Goal: Information Seeking & Learning: Learn about a topic

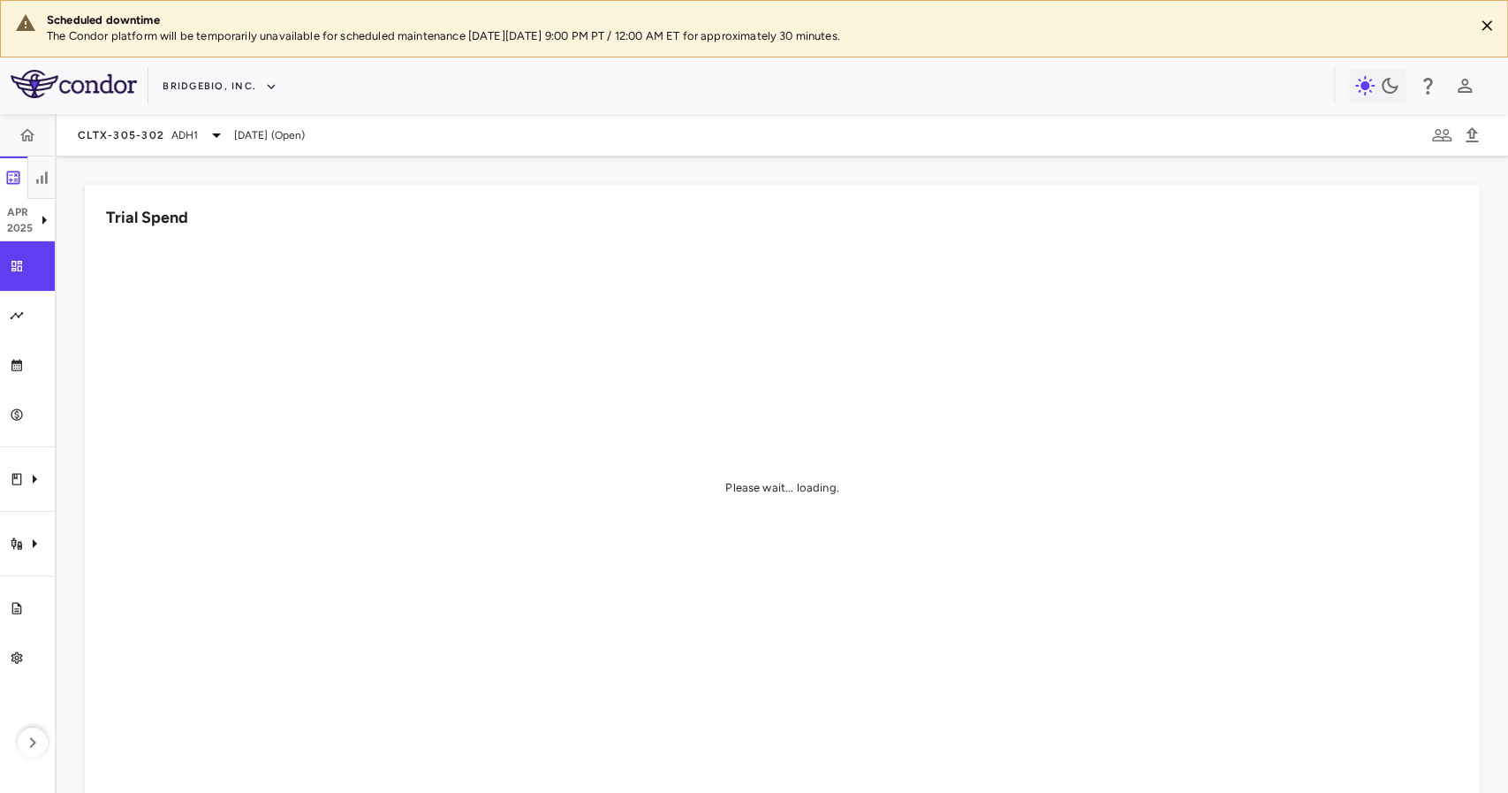
drag, startPoint x: 2009, startPoint y: 10, endPoint x: 410, endPoint y: 154, distance: 1605.0
click at [410, 153] on div "CLTX-305-302 ADH[DATE] (Open)" at bounding box center [783, 135] width 1452 height 42
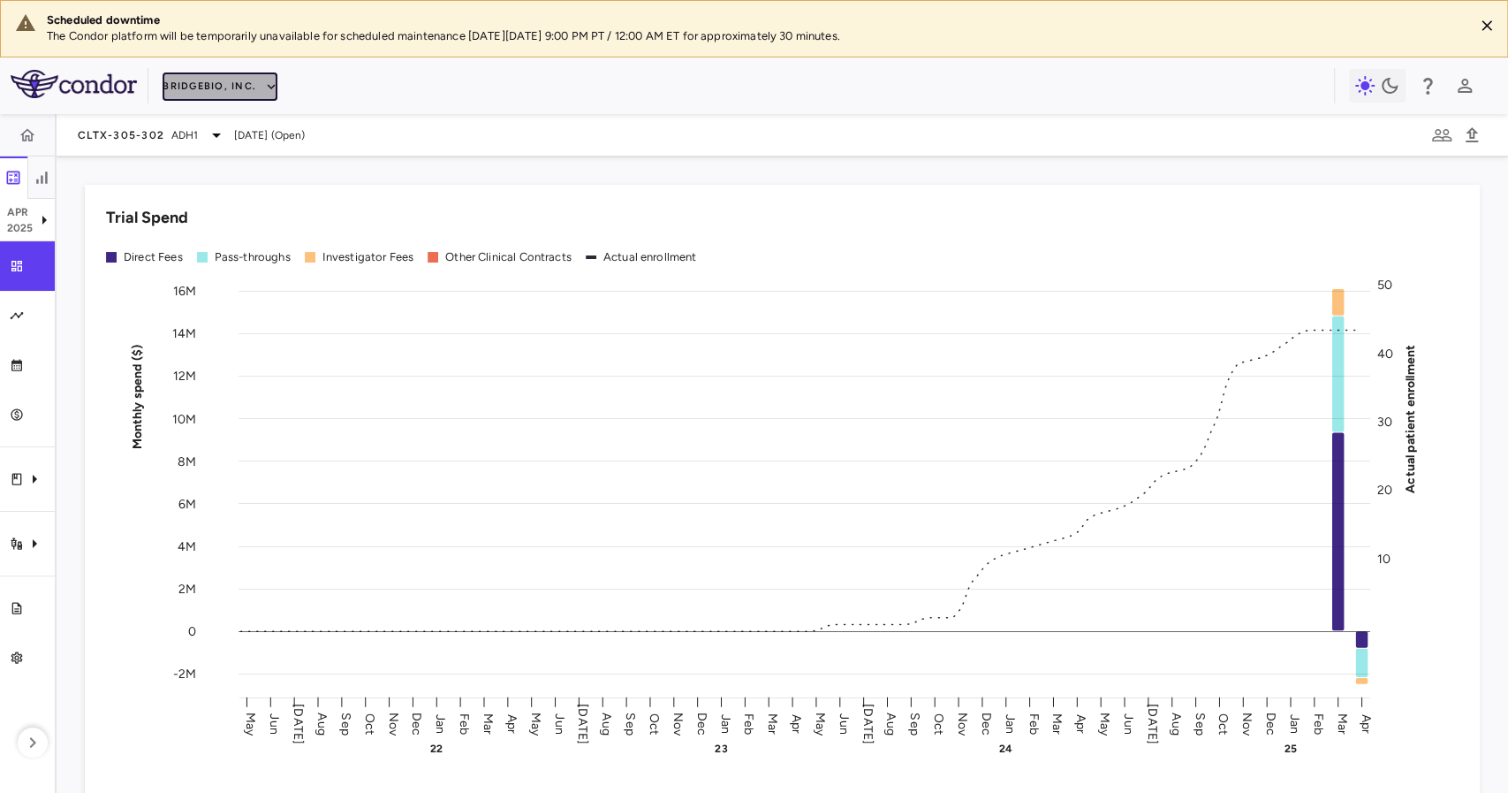
click at [191, 86] on button "BridgeBio, Inc." at bounding box center [220, 86] width 115 height 28
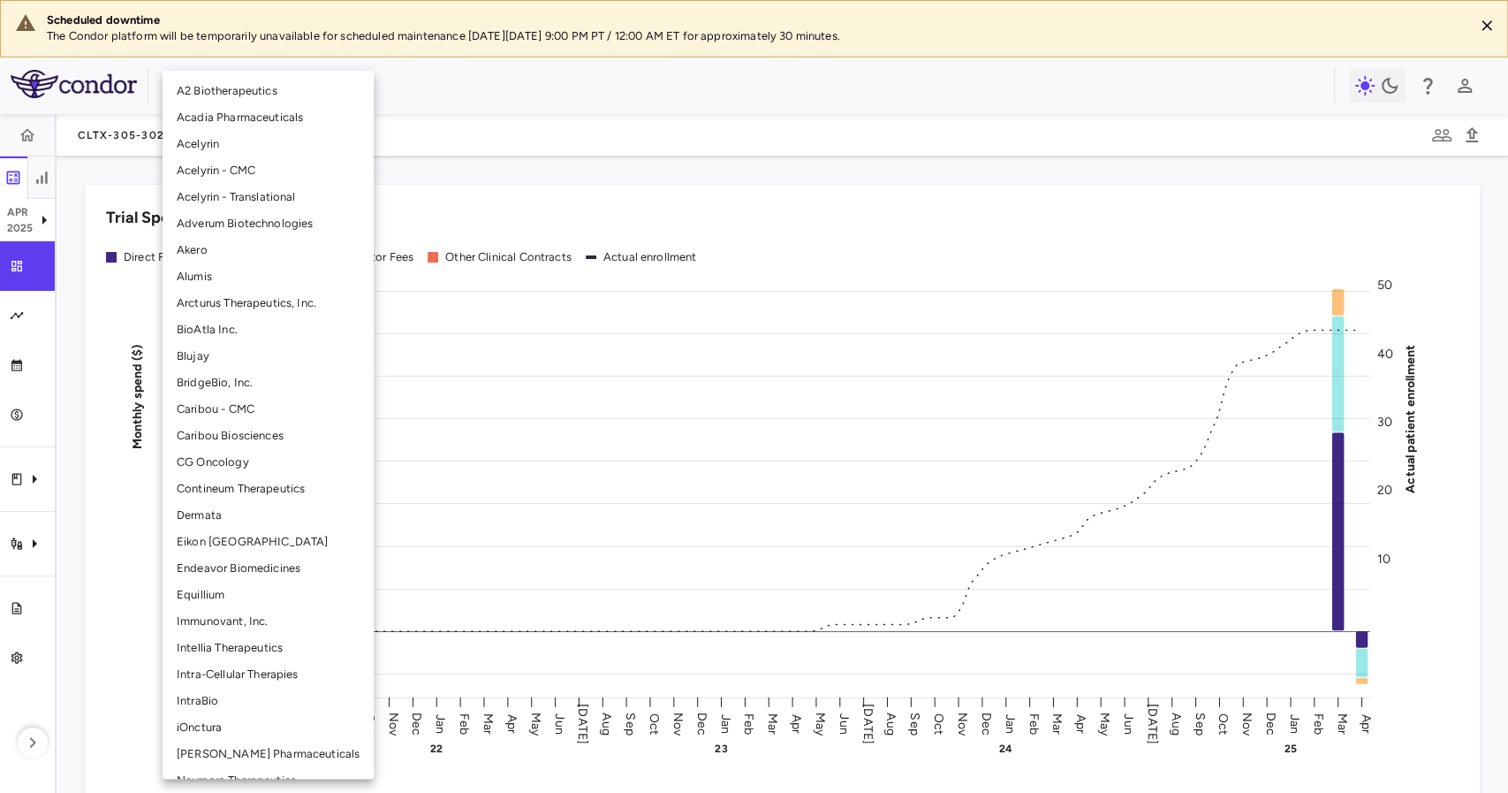
click at [0, 601] on div at bounding box center [754, 396] width 1508 height 793
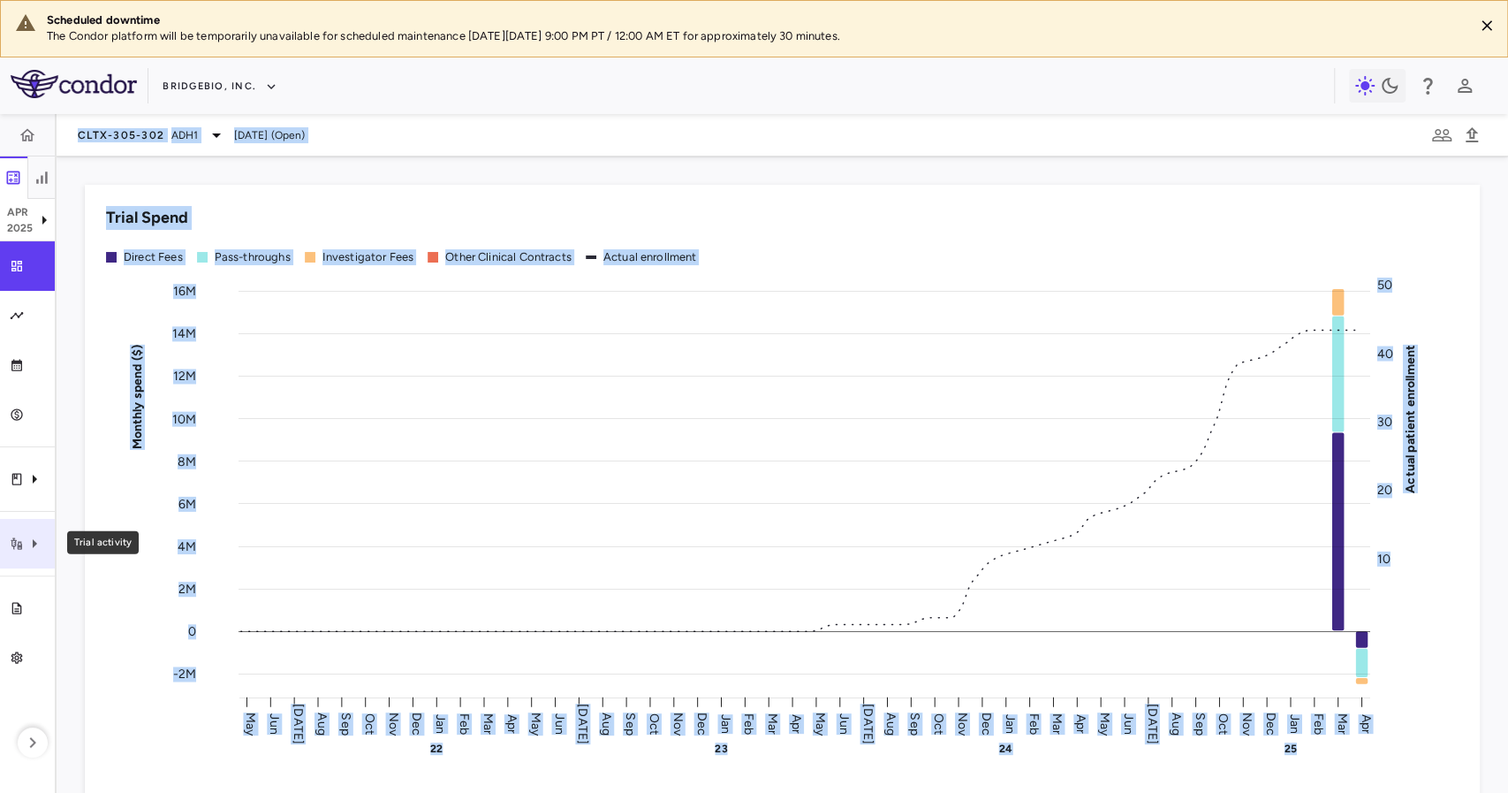
click at [13, 554] on div "Trial activity" at bounding box center [27, 543] width 55 height 49
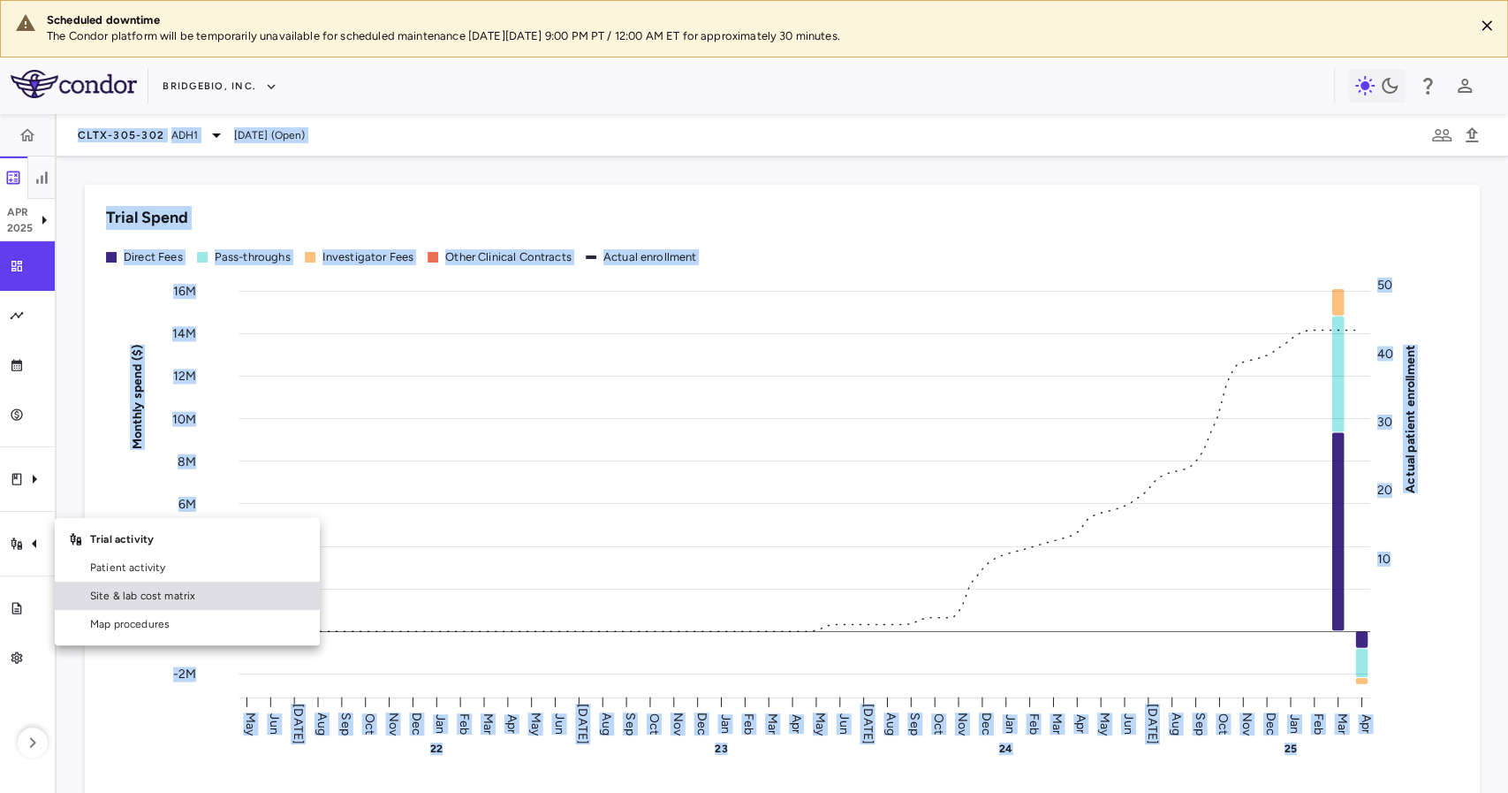
click at [131, 594] on span "Site & lab cost matrix" at bounding box center [198, 596] width 216 height 16
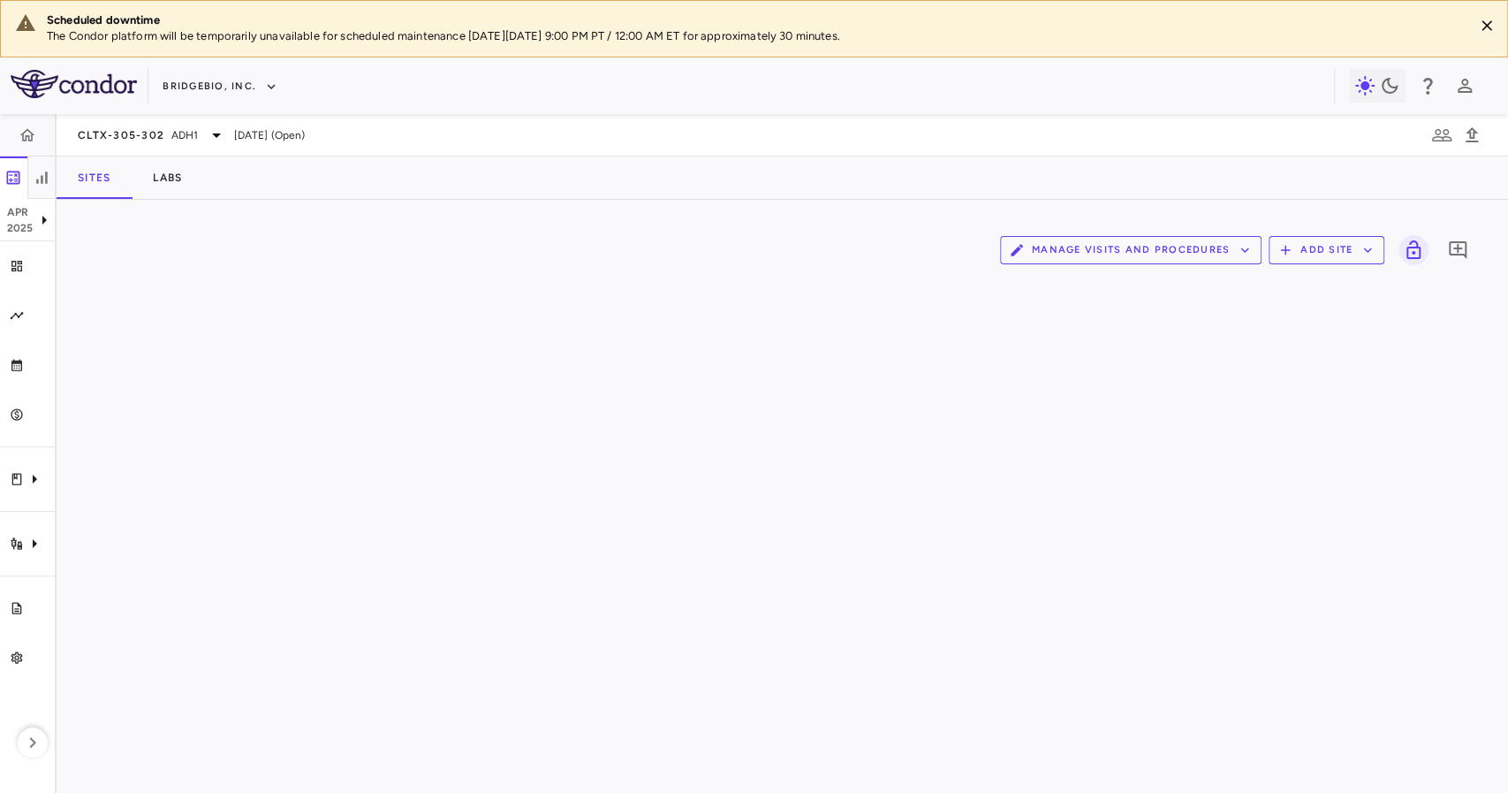
click at [490, 102] on div "BridgeBio, Inc." at bounding box center [754, 85] width 1508 height 57
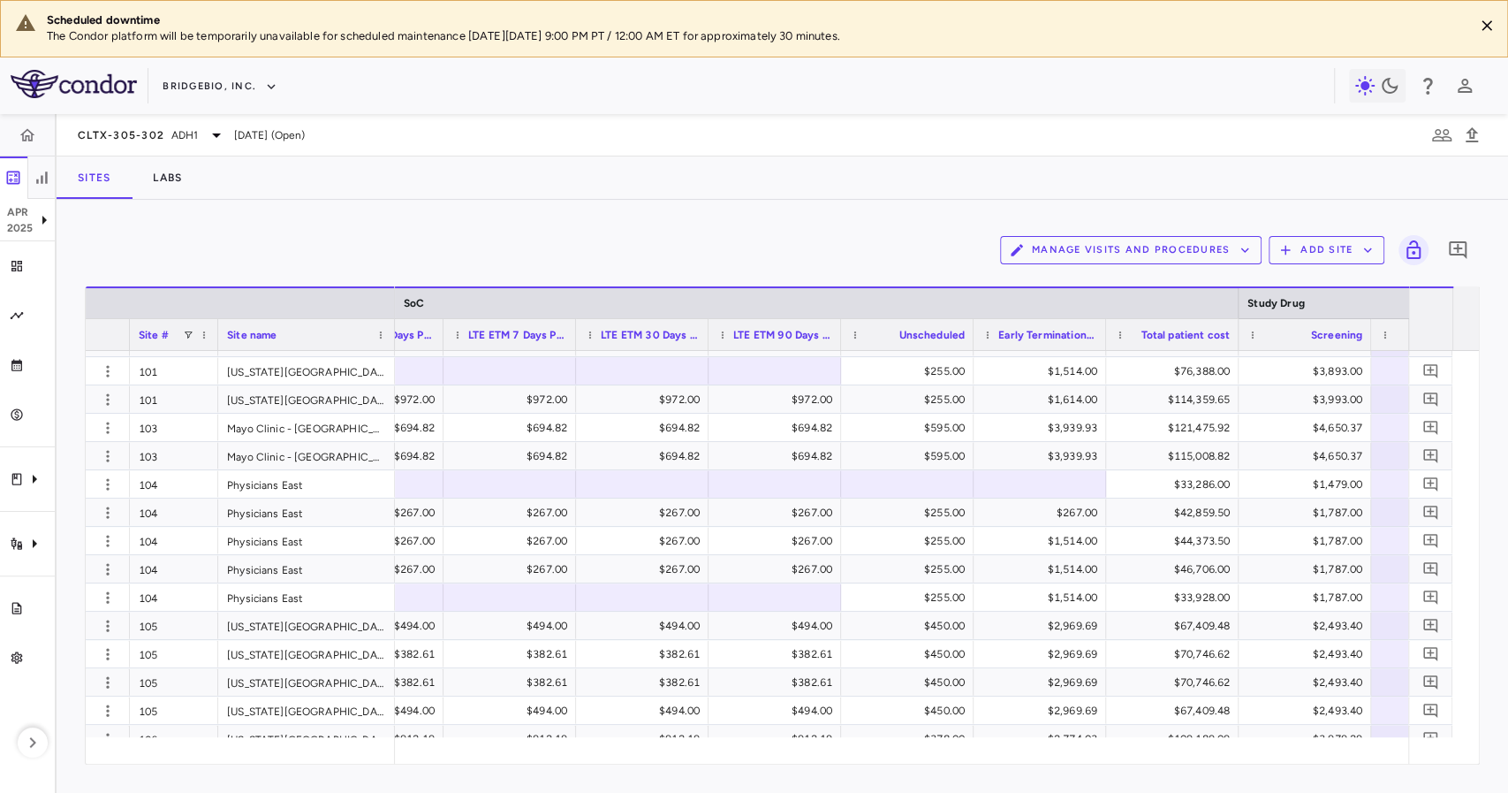
drag, startPoint x: 896, startPoint y: 769, endPoint x: 895, endPoint y: 756, distance: 12.4
click at [902, 773] on div "Manage Visits and Procedures Add Site 0 Drag here to set row groups Drag here t…" at bounding box center [783, 496] width 1452 height 593
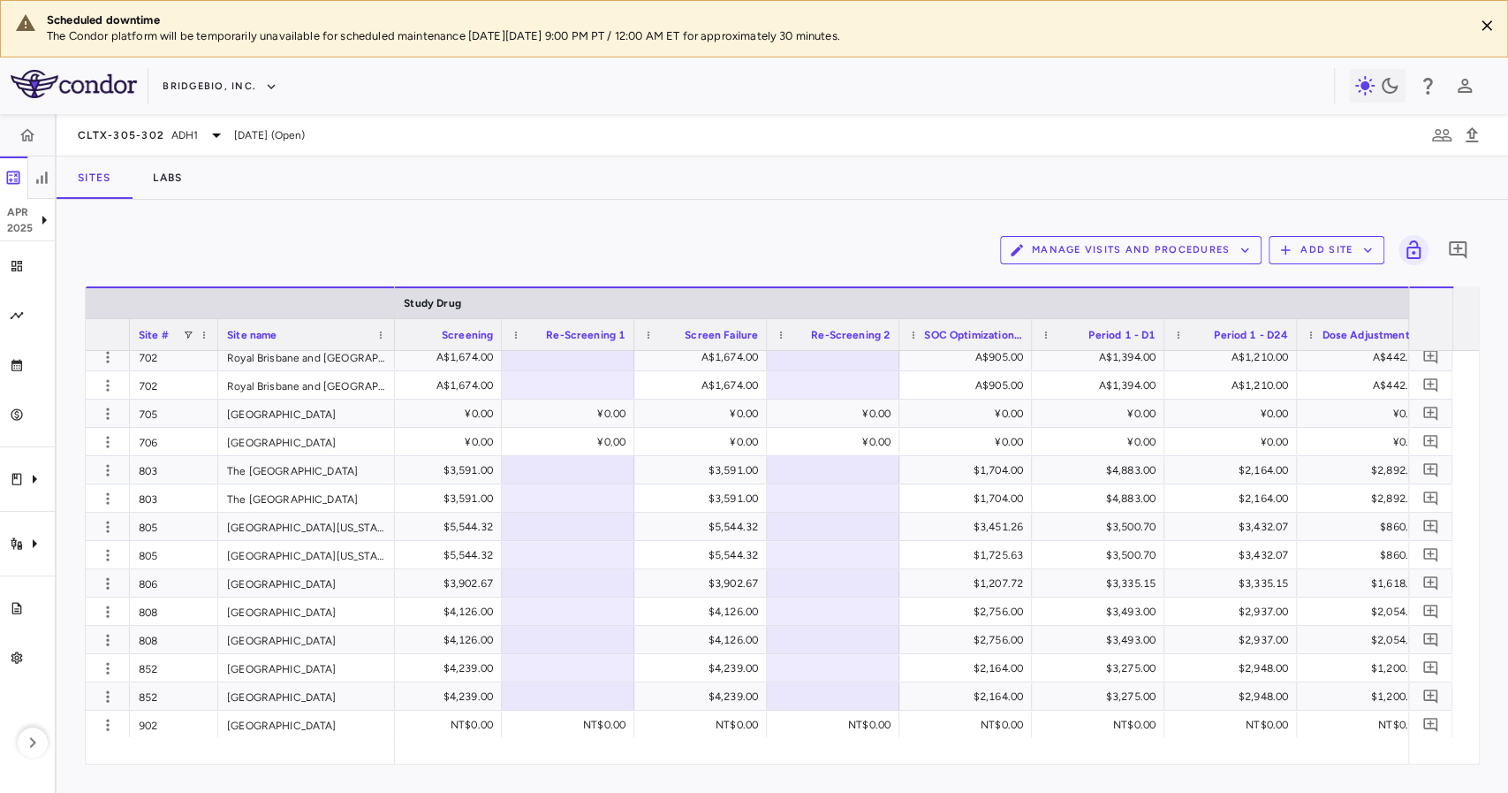
drag, startPoint x: 960, startPoint y: 764, endPoint x: 981, endPoint y: 769, distance: 21.7
click at [981, 769] on div "Manage Visits and Procedures Add Site 0 Drag here to set row groups Drag here t…" at bounding box center [783, 496] width 1452 height 593
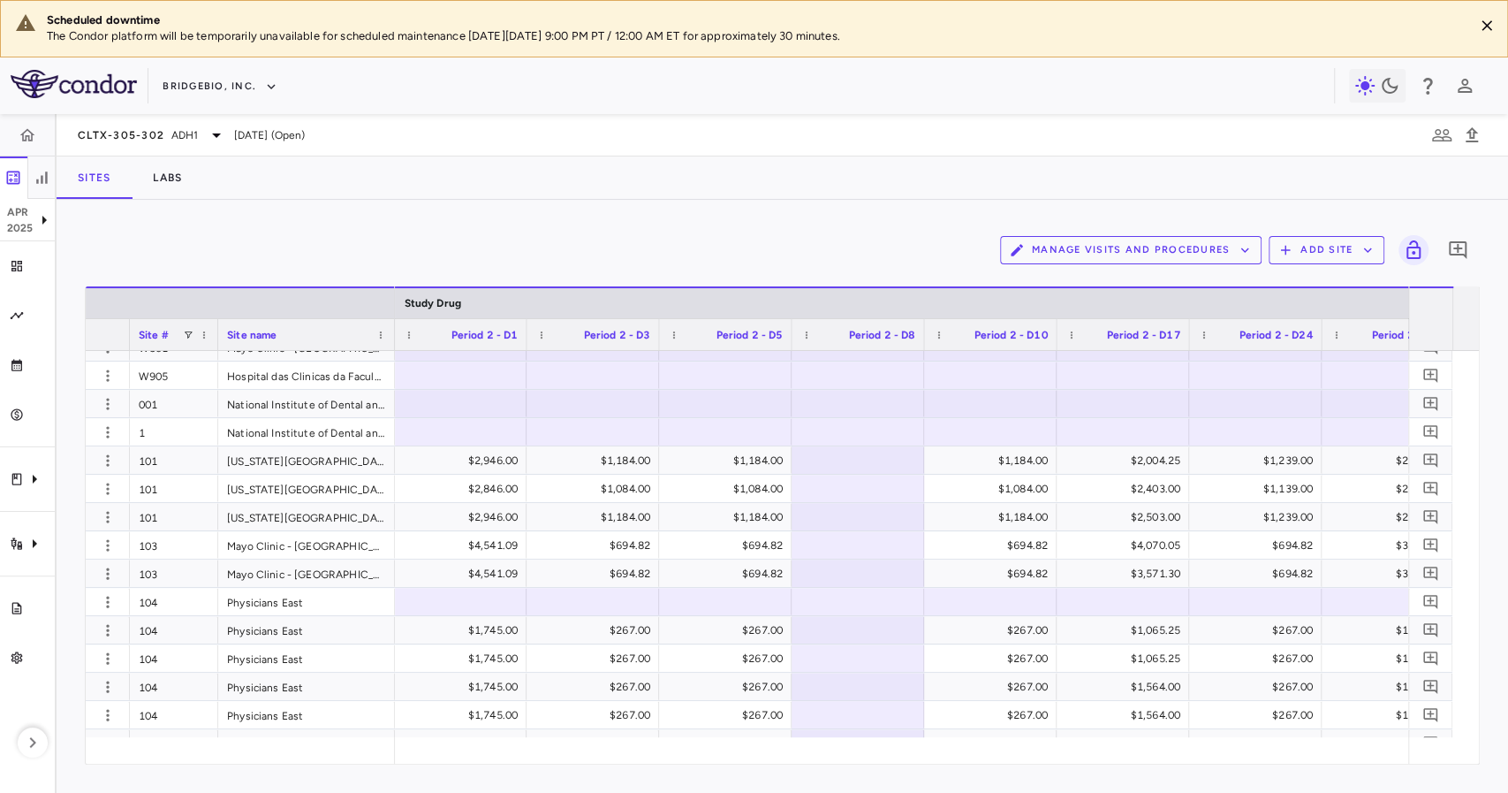
drag, startPoint x: 987, startPoint y: 765, endPoint x: 1012, endPoint y: 762, distance: 25.0
click at [1012, 762] on div "Manage Visits and Procedures Add Site 0 Drag here to set row groups Drag here t…" at bounding box center [783, 496] width 1452 height 593
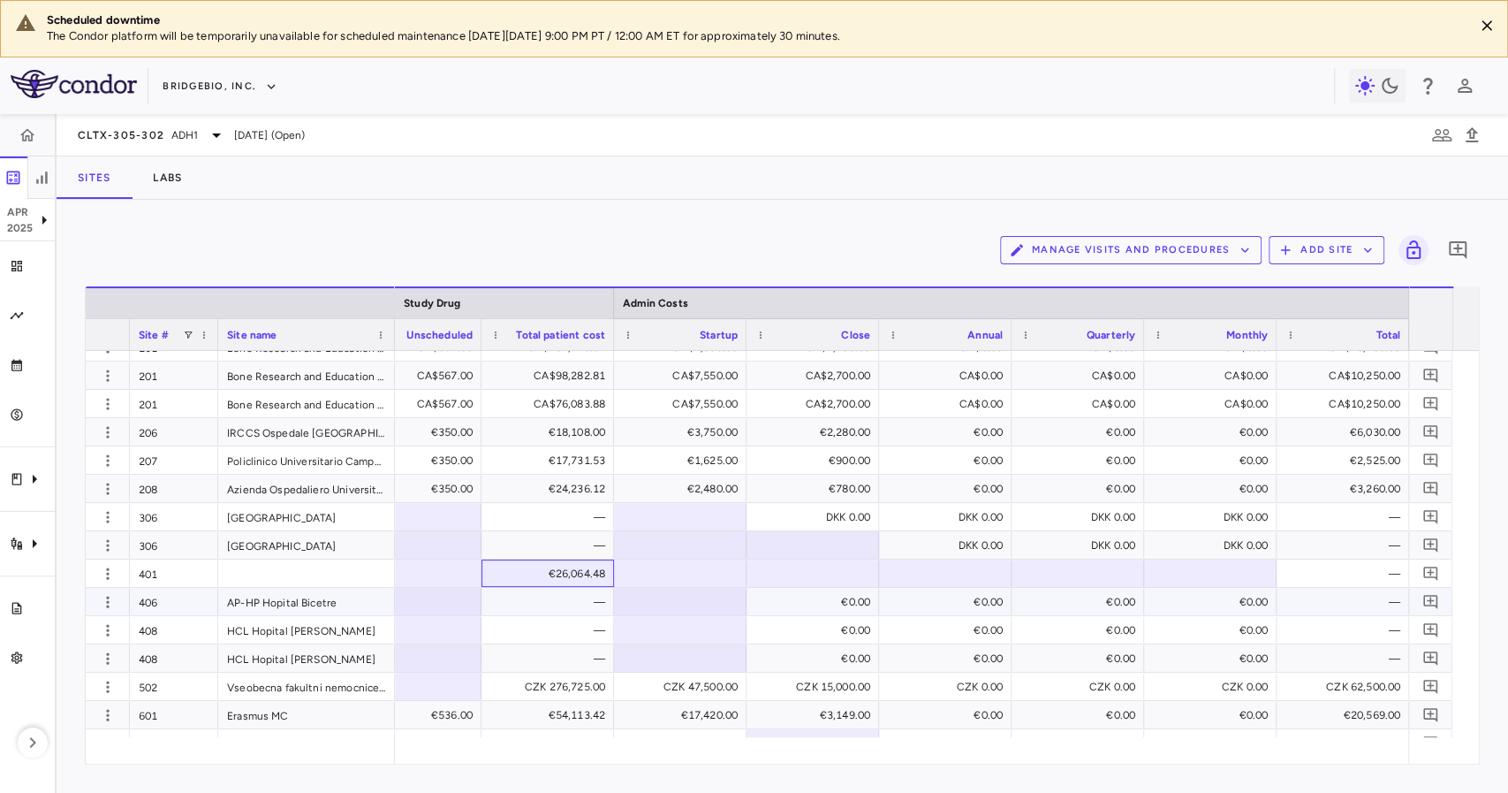
drag, startPoint x: 597, startPoint y: 577, endPoint x: 667, endPoint y: 596, distance: 72.2
click at [194, 85] on button "BridgeBio, Inc." at bounding box center [220, 86] width 115 height 28
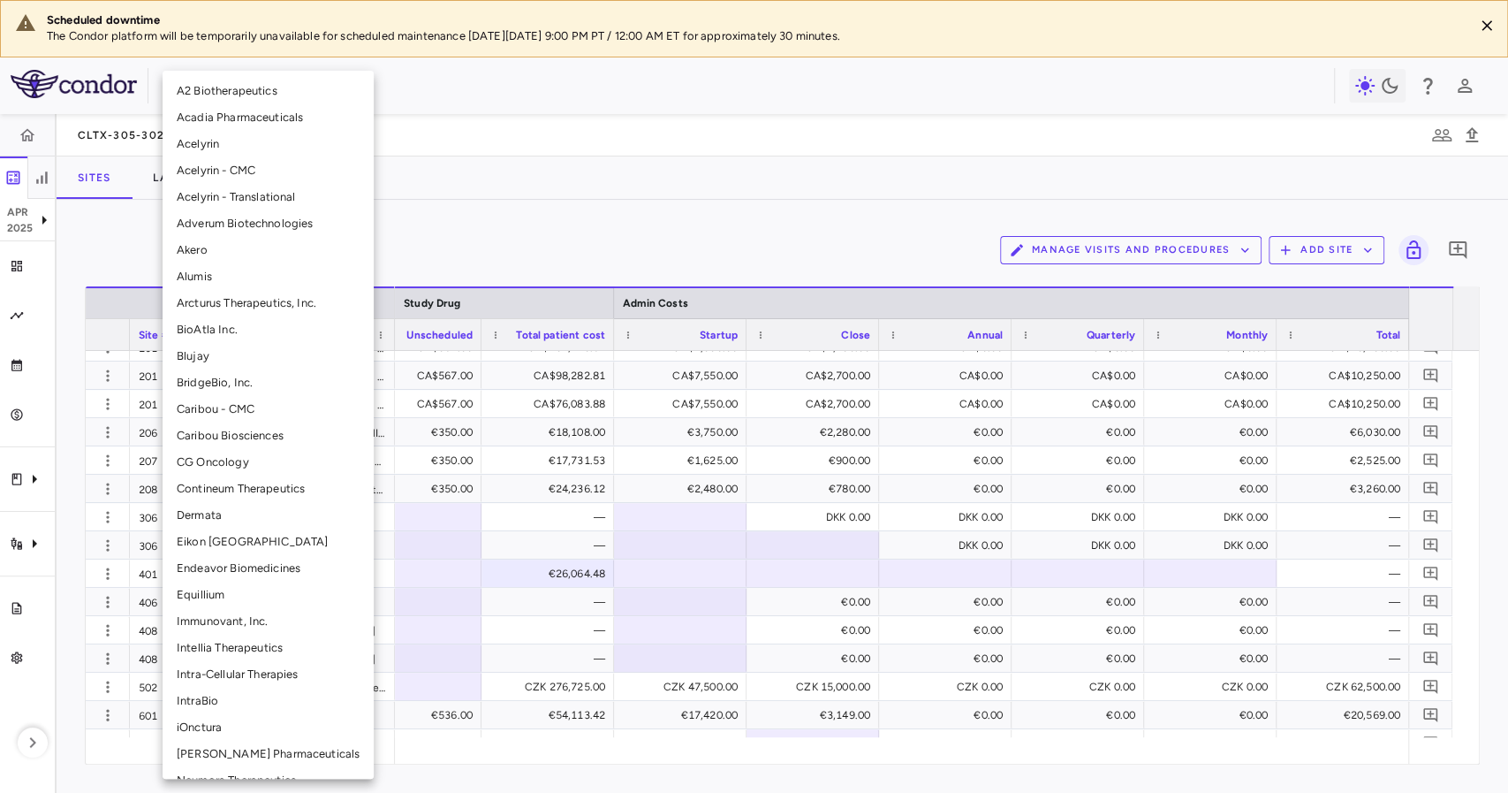
click at [256, 538] on li "Eikon [GEOGRAPHIC_DATA]" at bounding box center [268, 541] width 211 height 27
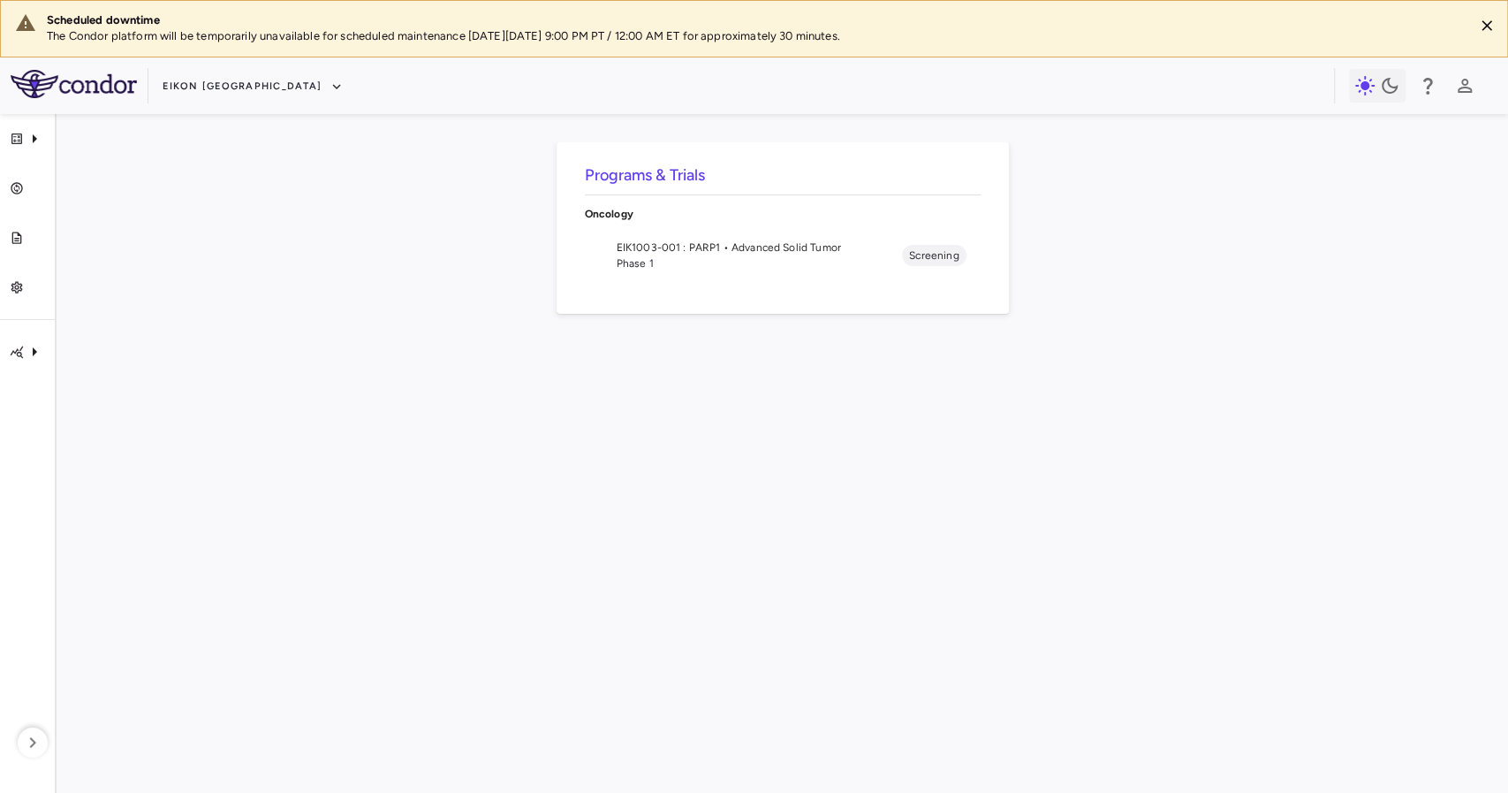
click at [733, 251] on span "EIK1003-001 : PARP1 • Advanced Solid Tumor" at bounding box center [760, 247] width 286 height 16
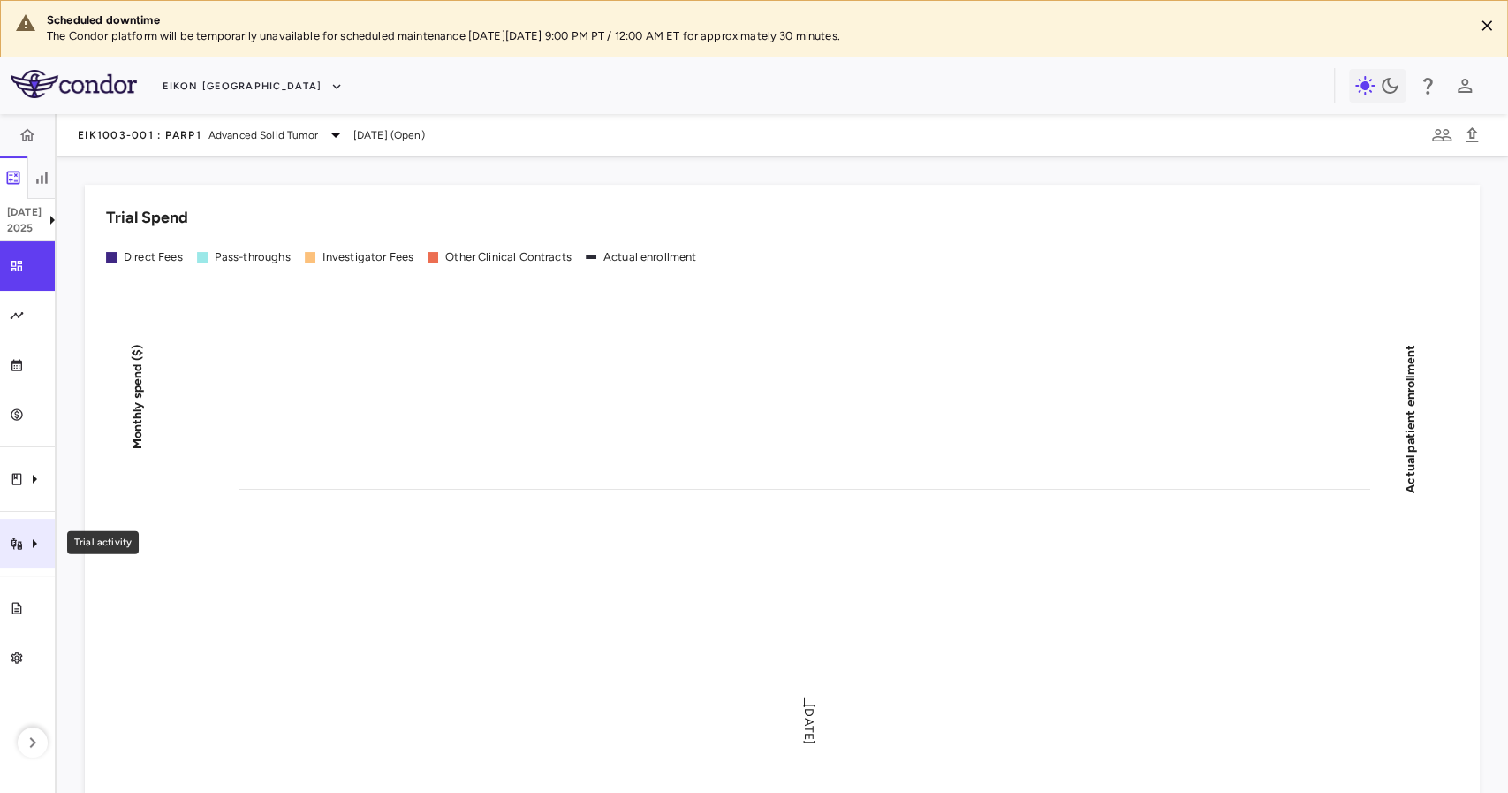
click at [32, 529] on div "Trial activity" at bounding box center [27, 543] width 55 height 49
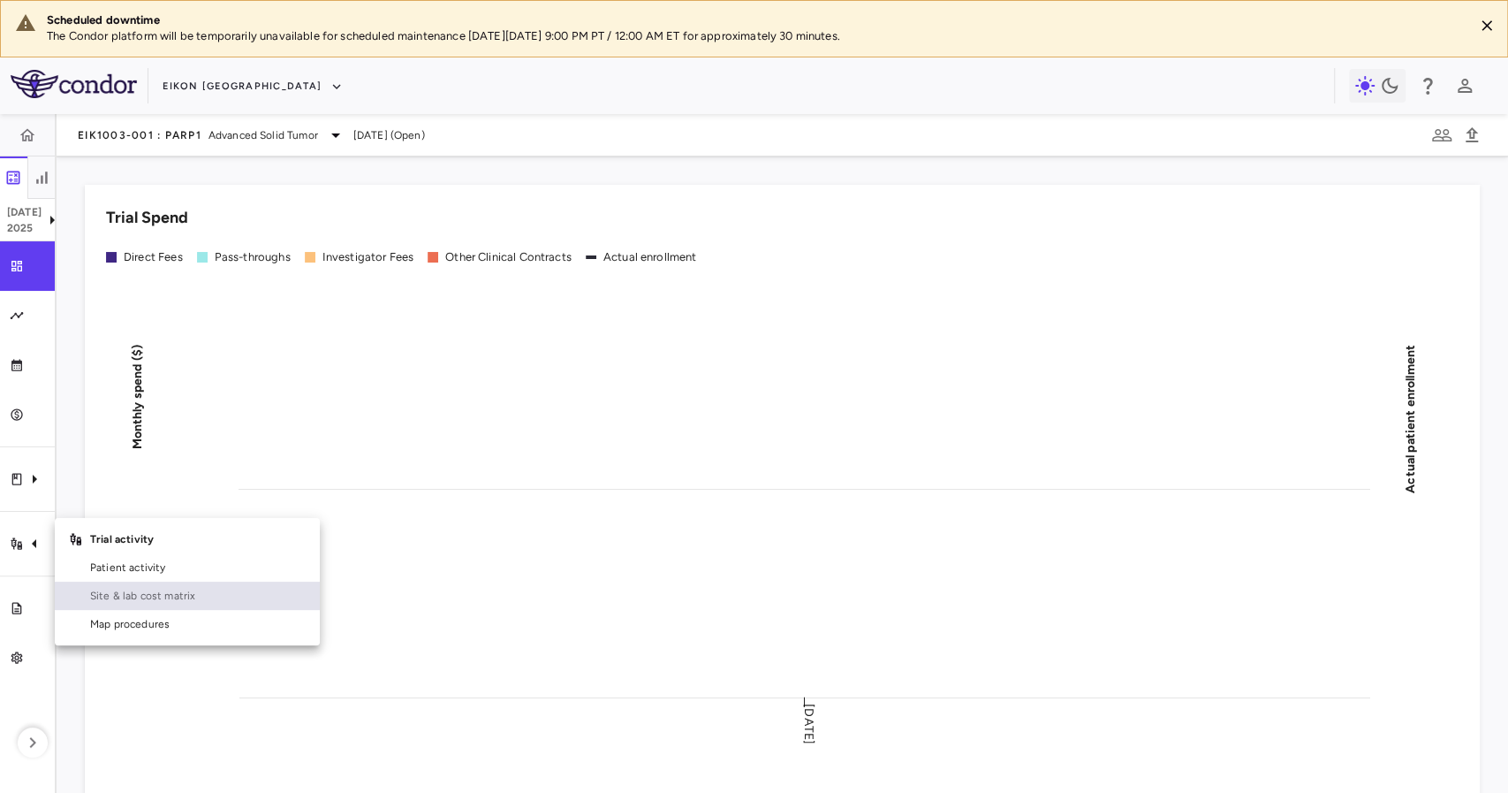
click at [76, 596] on link "Site & lab cost matrix" at bounding box center [187, 595] width 265 height 28
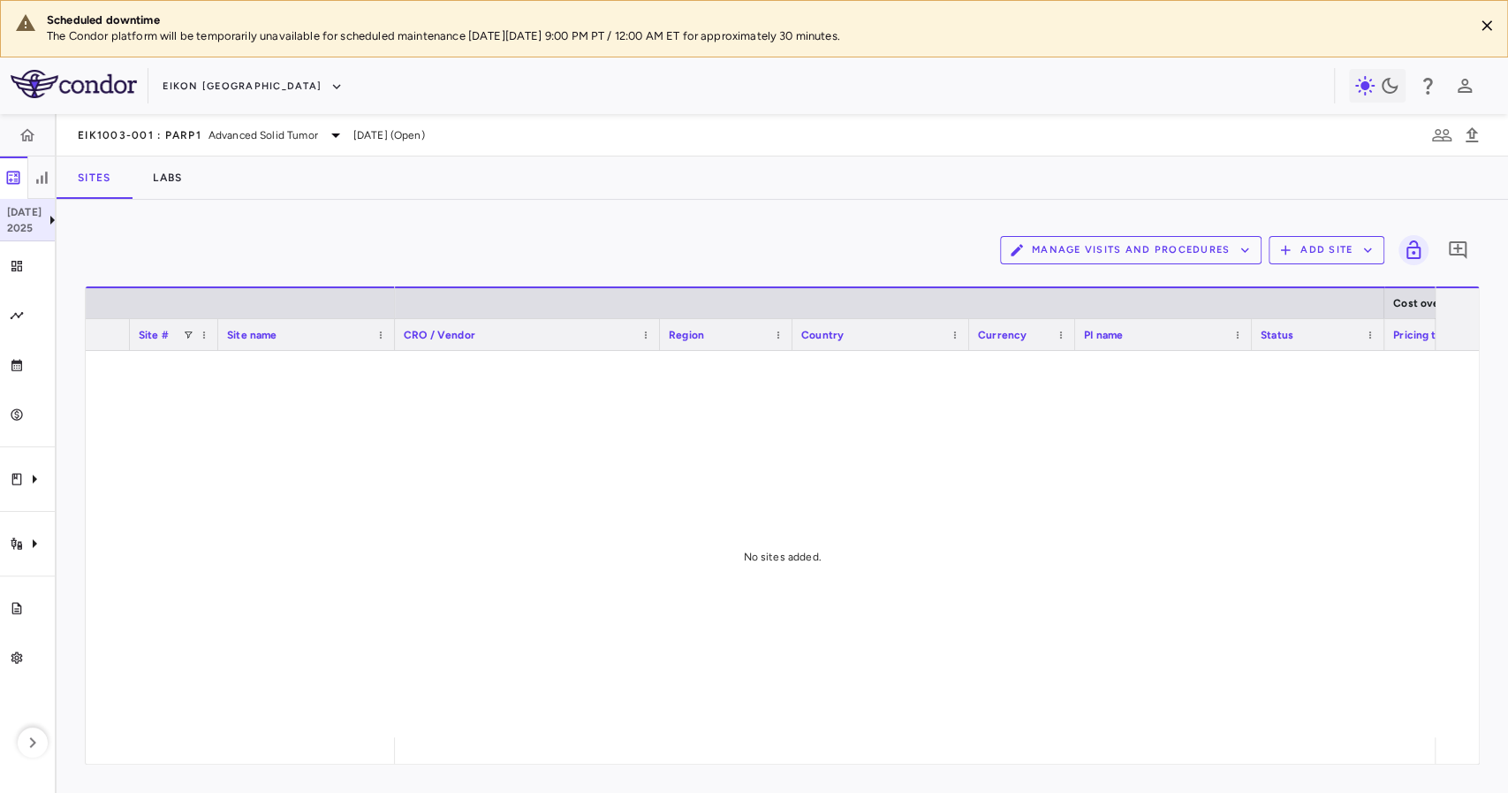
click at [53, 209] on icon at bounding box center [52, 219] width 21 height 21
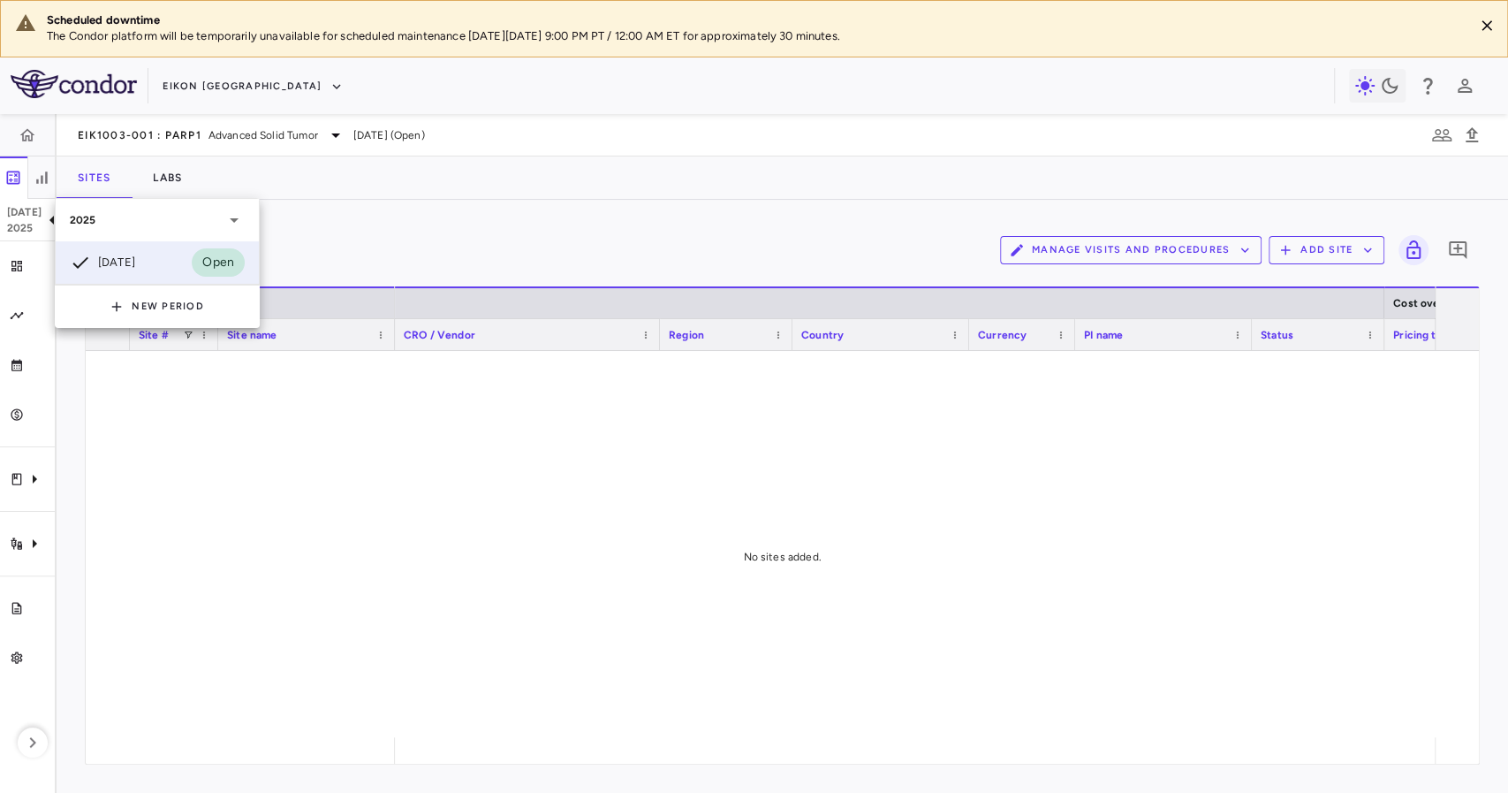
click at [498, 214] on div at bounding box center [754, 396] width 1508 height 793
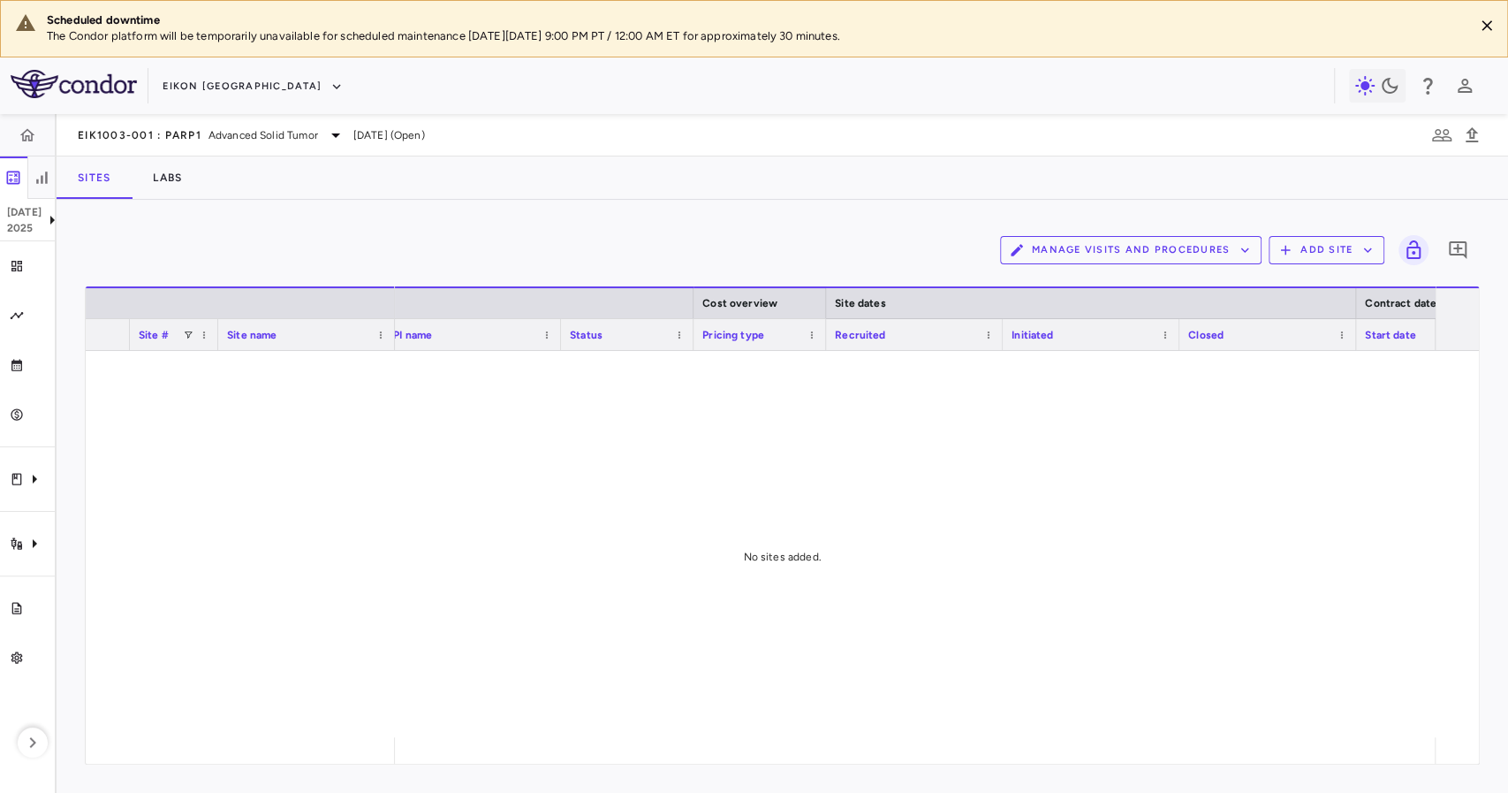
scroll to position [0, 1006]
